Goal: Check status: Check status

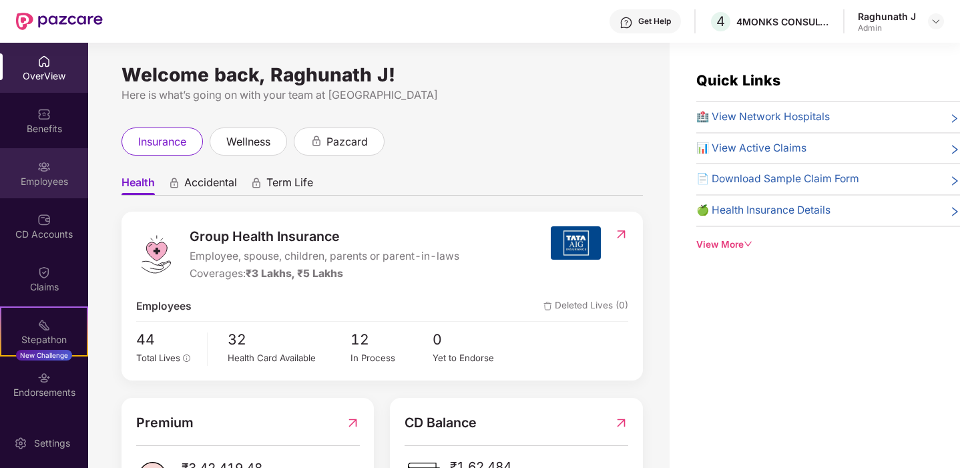
click at [39, 173] on img at bounding box center [43, 166] width 13 height 13
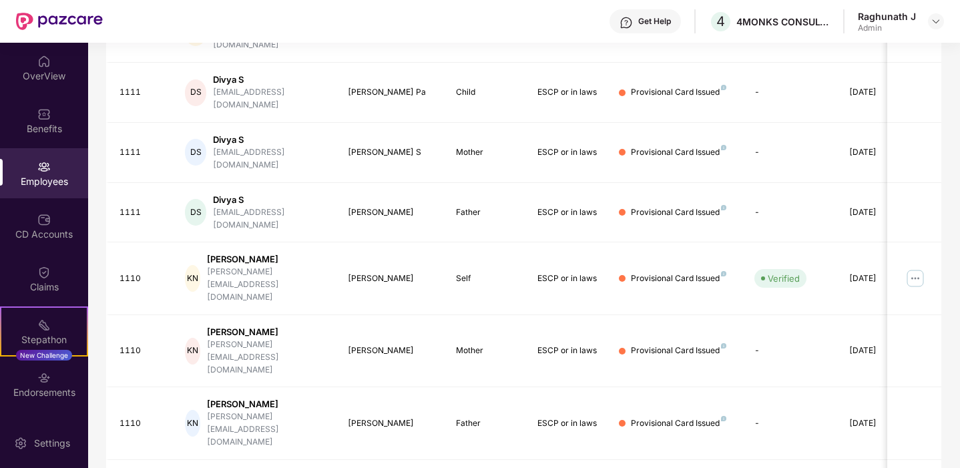
scroll to position [353, 0]
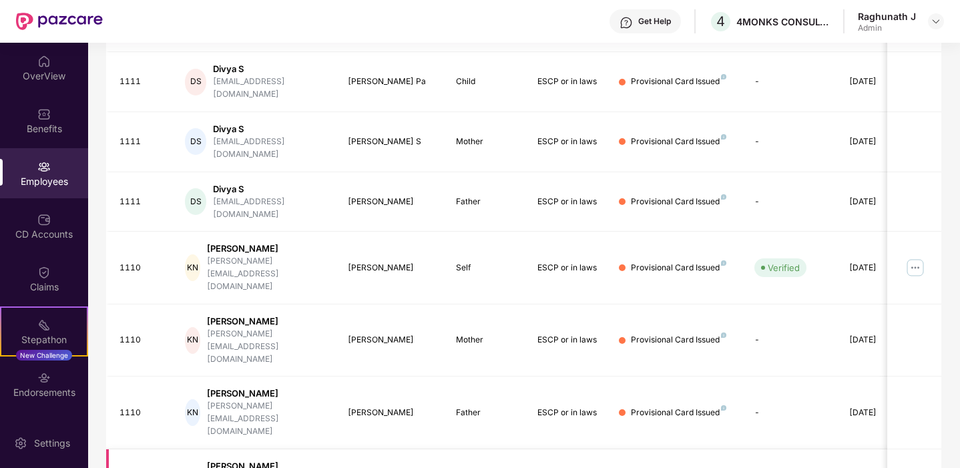
drag, startPoint x: 673, startPoint y: 347, endPoint x: 694, endPoint y: 347, distance: 20.7
